Goal: Information Seeking & Learning: Learn about a topic

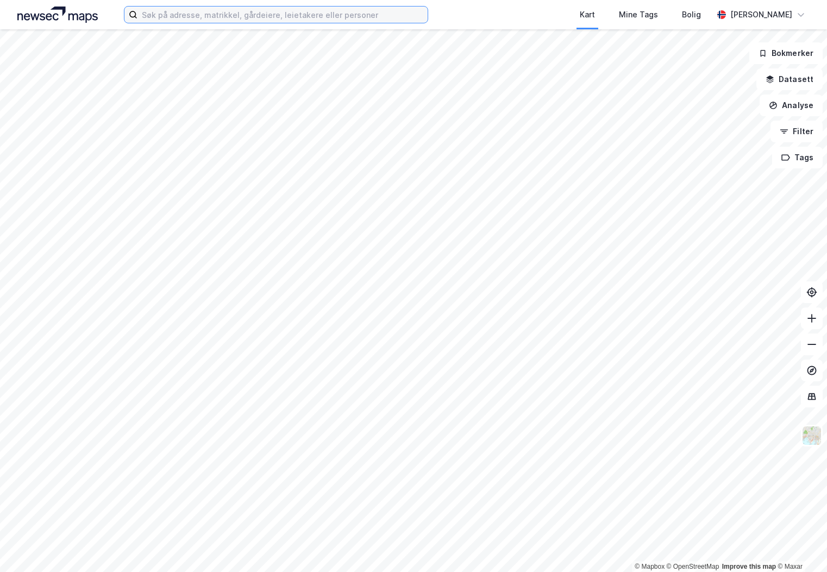
click at [187, 17] on input at bounding box center [282, 15] width 290 height 16
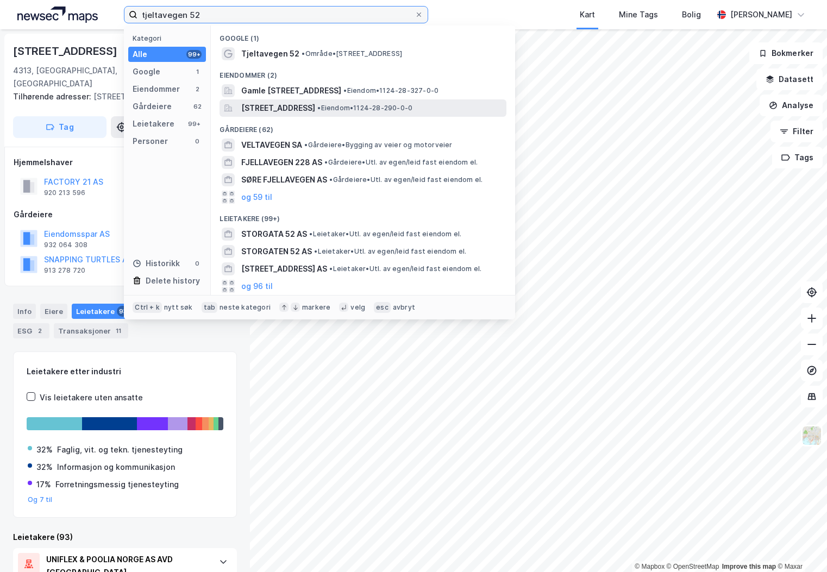
type input "tjeltavegen 52"
click at [315, 109] on span "[STREET_ADDRESS]" at bounding box center [278, 108] width 74 height 13
